Goal: Understand process/instructions: Learn how to perform a task or action

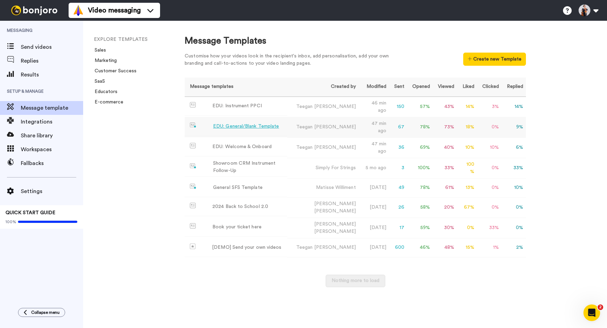
click at [219, 123] on div "EDU: General/Blank Template" at bounding box center [246, 126] width 66 height 7
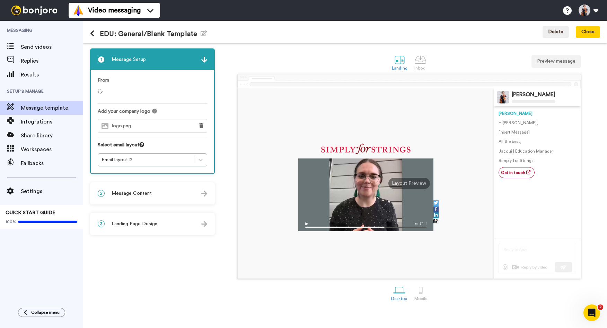
click at [91, 37] on icon at bounding box center [92, 33] width 5 height 7
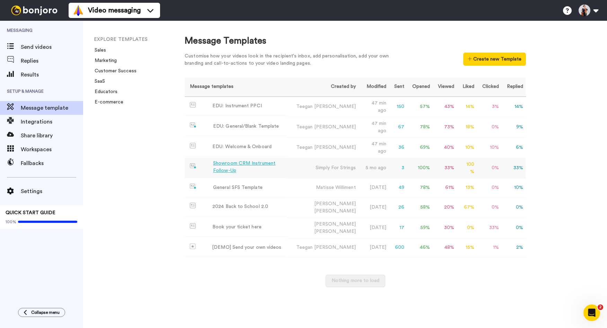
drag, startPoint x: 290, startPoint y: 169, endPoint x: 286, endPoint y: 162, distance: 7.7
click at [223, 129] on td "EDU: General/Blank Template" at bounding box center [236, 126] width 103 height 19
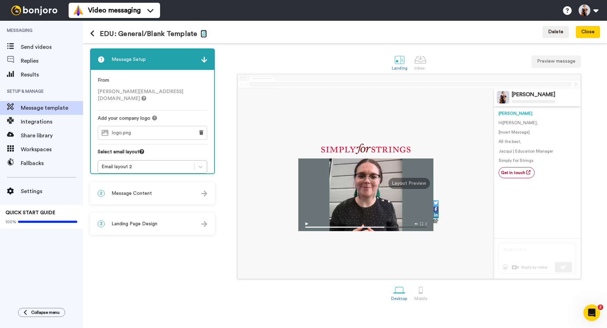
click at [201, 32] on icon "button" at bounding box center [204, 33] width 6 height 6
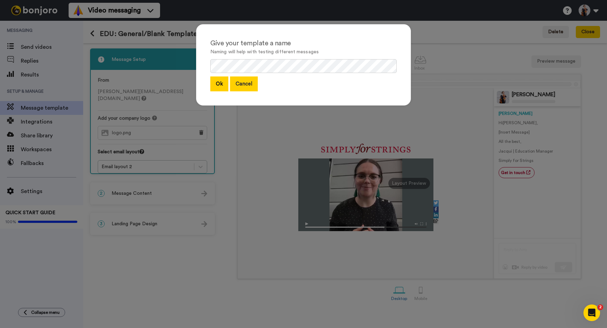
click at [232, 83] on button "Cancel" at bounding box center [244, 84] width 28 height 15
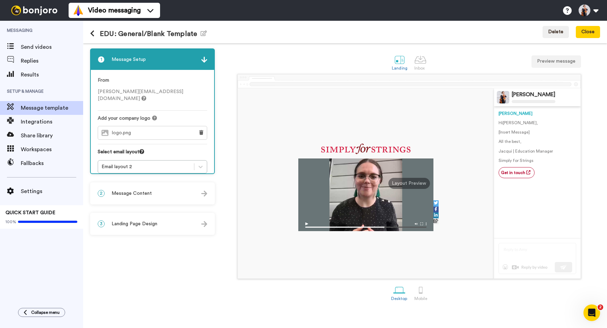
click at [92, 37] on icon at bounding box center [92, 33] width 5 height 7
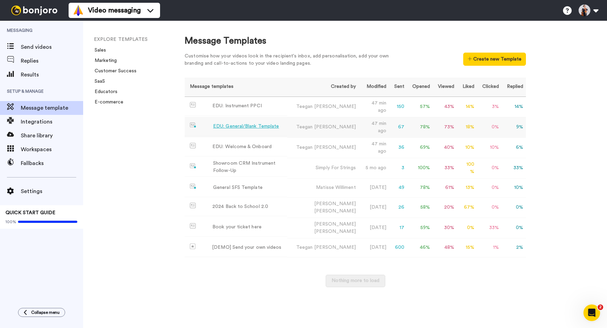
click at [232, 127] on div "EDU: General/Blank Template" at bounding box center [246, 126] width 66 height 7
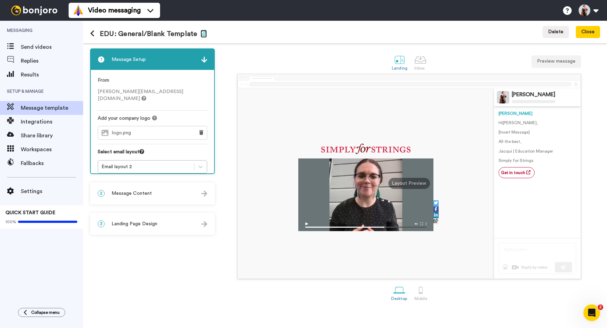
click at [202, 36] on icon "button" at bounding box center [204, 33] width 6 height 6
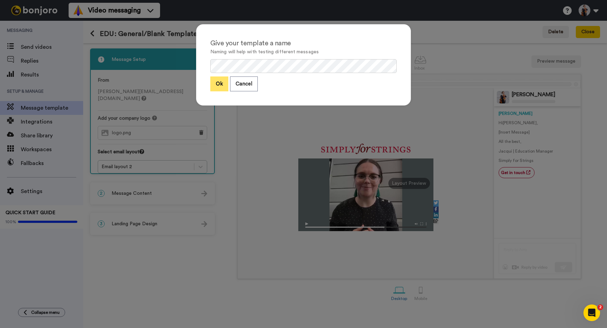
click at [216, 84] on button "Ok" at bounding box center [219, 84] width 18 height 15
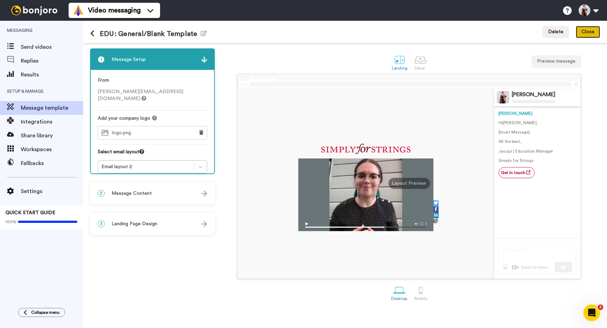
click at [591, 33] on button "Close" at bounding box center [588, 32] width 24 height 12
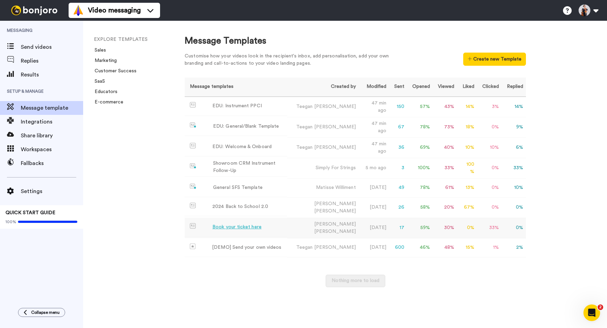
click at [231, 224] on div "Book your ticket here" at bounding box center [236, 227] width 49 height 7
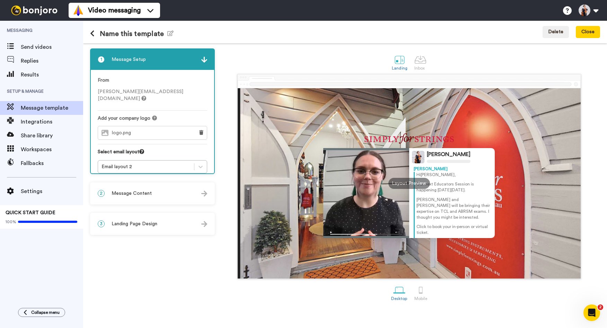
click at [96, 37] on button at bounding box center [95, 34] width 10 height 8
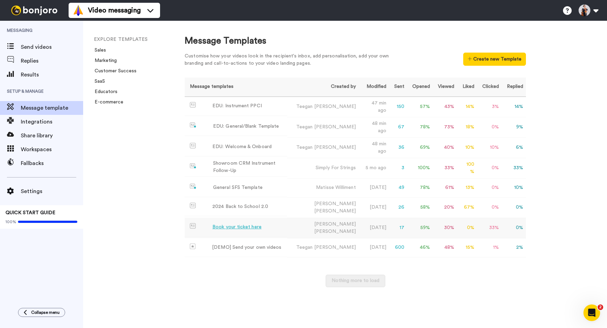
click at [228, 224] on div "Book your ticket here" at bounding box center [236, 227] width 49 height 7
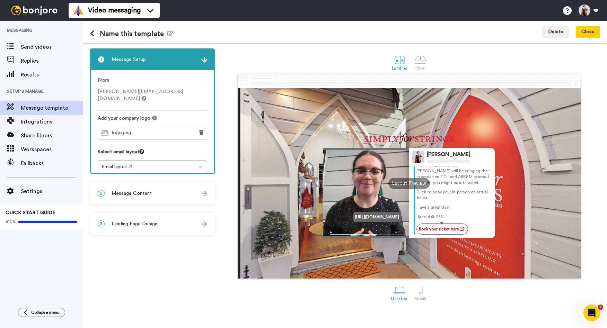
scroll to position [41, 0]
click at [153, 192] on div "2 Message Content" at bounding box center [152, 193] width 123 height 21
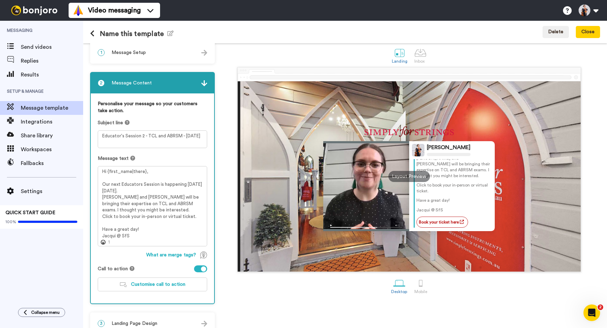
scroll to position [19, 0]
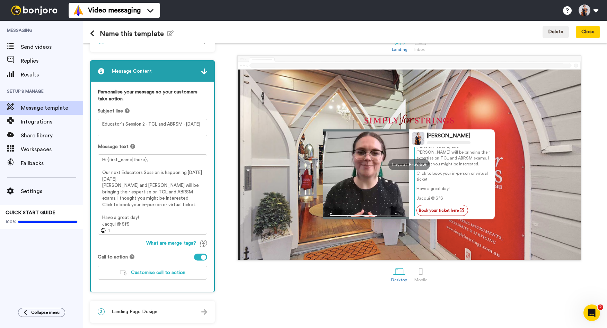
click at [92, 33] on icon at bounding box center [92, 33] width 5 height 7
